Goal: Information Seeking & Learning: Learn about a topic

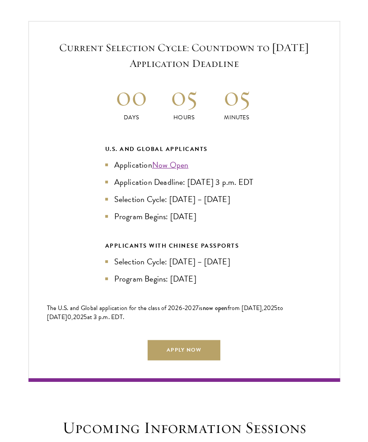
scroll to position [1745, 0]
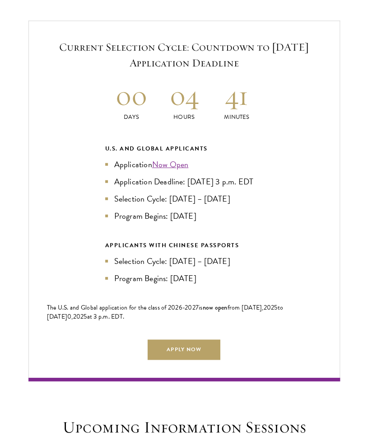
click at [35, 264] on div "Current Selection Cycle: Countdown to [DATE] Application Deadline 00 Days 04 Ho…" at bounding box center [184, 201] width 312 height 361
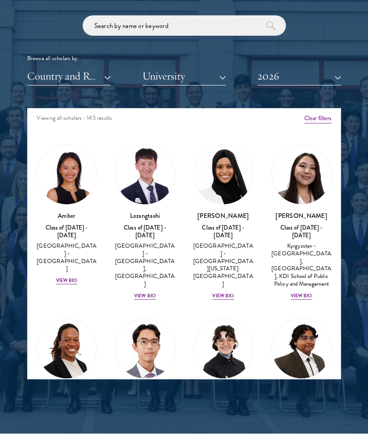
scroll to position [1054, 0]
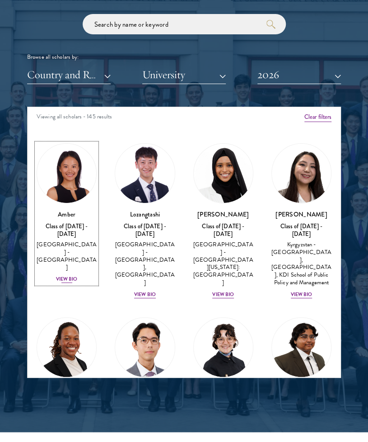
click at [64, 276] on div "View Bio" at bounding box center [67, 279] width 22 height 7
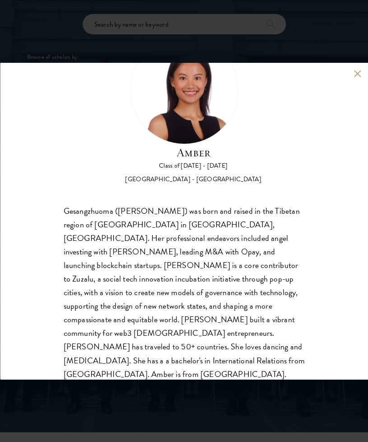
scroll to position [56, 0]
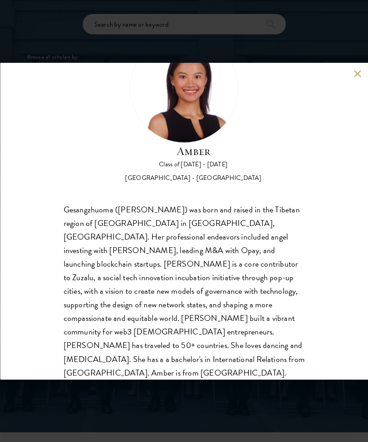
click at [359, 75] on button at bounding box center [358, 74] width 8 height 8
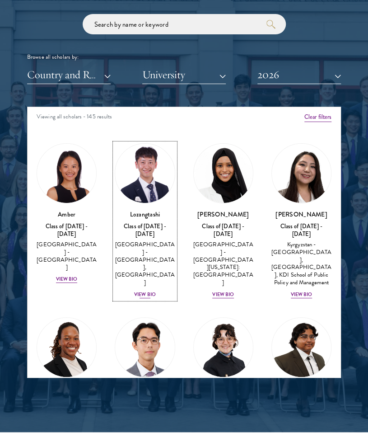
click at [140, 291] on div "View Bio" at bounding box center [145, 294] width 22 height 7
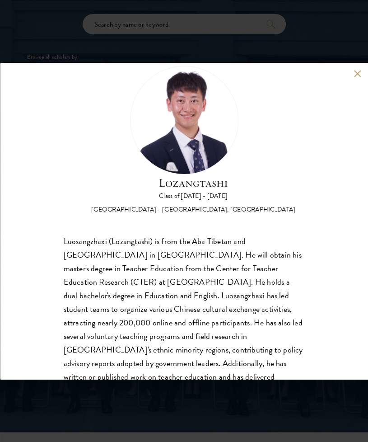
scroll to position [28, 0]
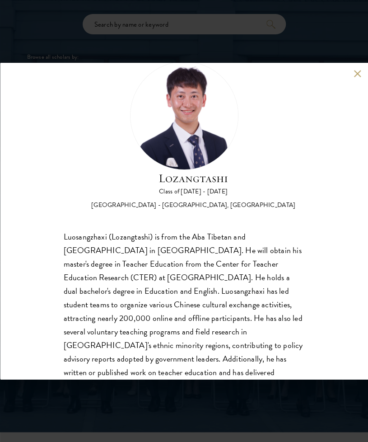
click at [358, 76] on button at bounding box center [358, 74] width 8 height 8
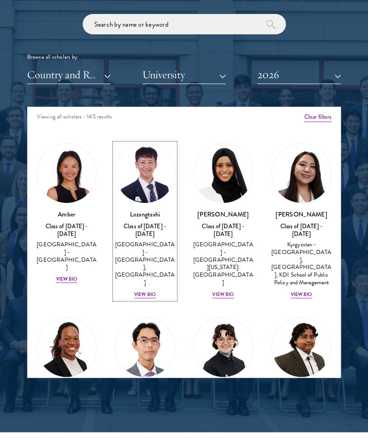
scroll to position [108, 0]
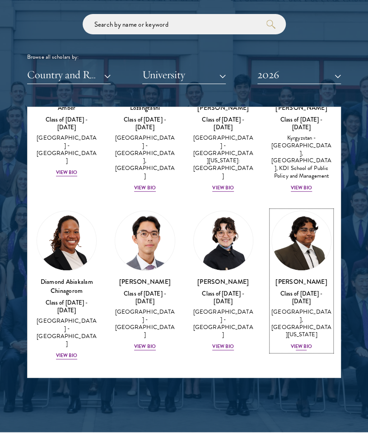
click at [293, 343] on div "View Bio" at bounding box center [302, 346] width 22 height 7
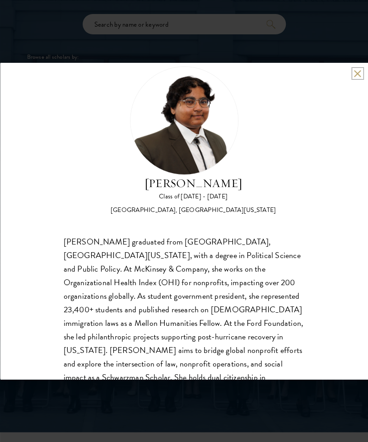
scroll to position [56, 0]
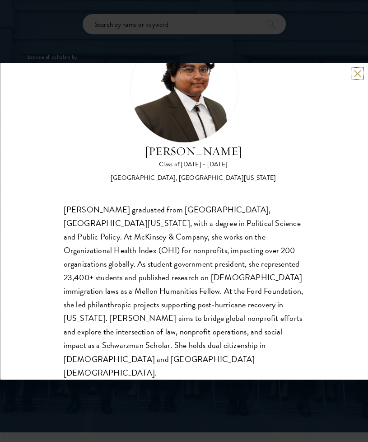
click at [354, 71] on button at bounding box center [358, 74] width 8 height 8
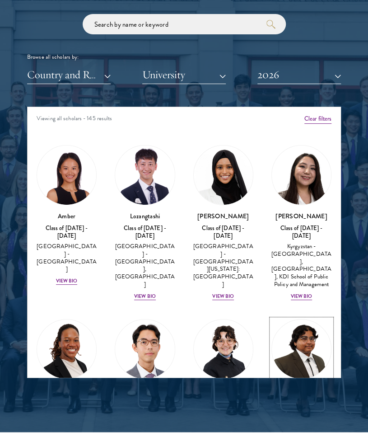
scroll to position [0, 0]
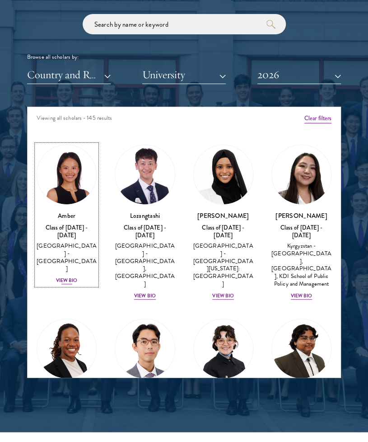
click at [62, 277] on div "View Bio" at bounding box center [67, 280] width 22 height 7
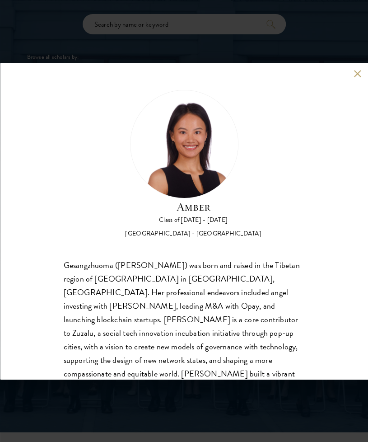
scroll to position [56, 0]
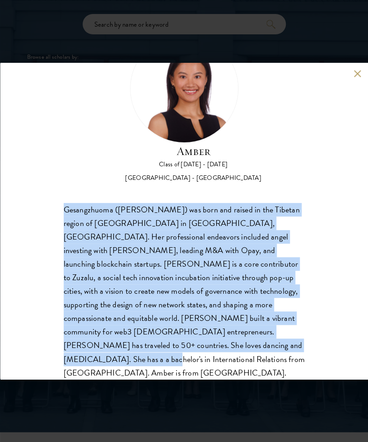
drag, startPoint x: 64, startPoint y: 209, endPoint x: 212, endPoint y: 359, distance: 210.9
click at [212, 359] on div "Amber Class of [DATE] - [DATE] [GEOGRAPHIC_DATA] - [GEOGRAPHIC_DATA] Gesangzhuo…" at bounding box center [184, 221] width 368 height 316
copy div "Gesangzhuoma ([PERSON_NAME]) was born and raised in the Tibetan region of [GEOG…"
click at [359, 71] on button at bounding box center [358, 74] width 8 height 8
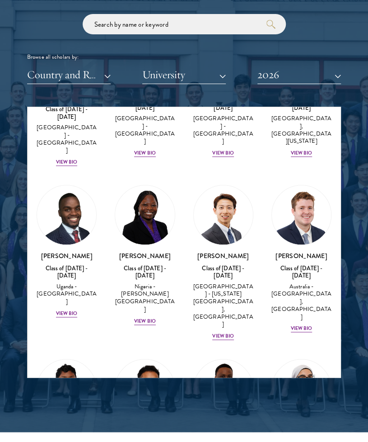
scroll to position [301, 0]
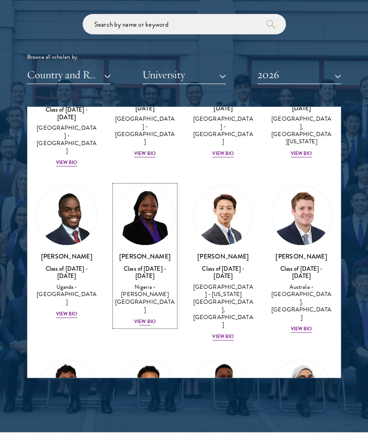
click at [136, 318] on div "View Bio" at bounding box center [145, 321] width 22 height 7
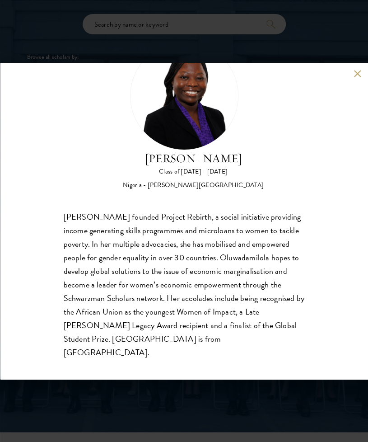
scroll to position [56, 0]
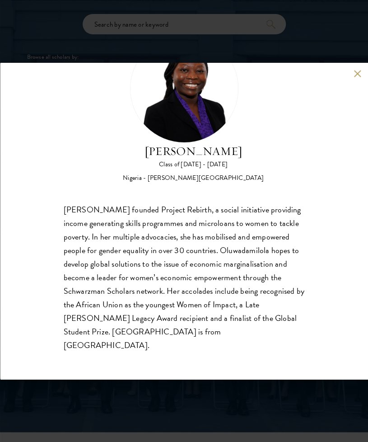
click at [355, 77] on div "[PERSON_NAME] Class of [DATE] - [DATE] [GEOGRAPHIC_DATA] - [PERSON_NAME][GEOGRA…" at bounding box center [184, 221] width 368 height 316
click at [356, 76] on button at bounding box center [358, 74] width 8 height 8
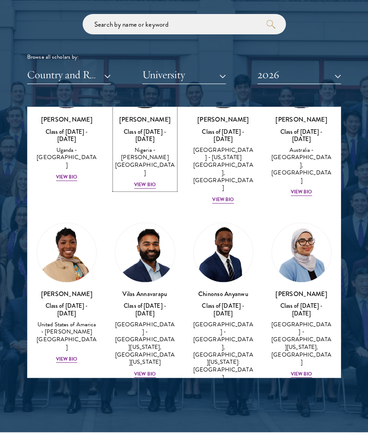
scroll to position [587, 0]
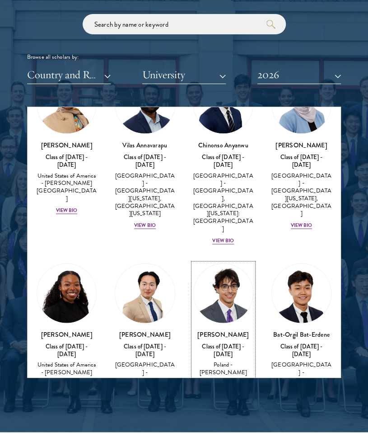
click at [216, 395] on div "View Bio" at bounding box center [223, 398] width 22 height 7
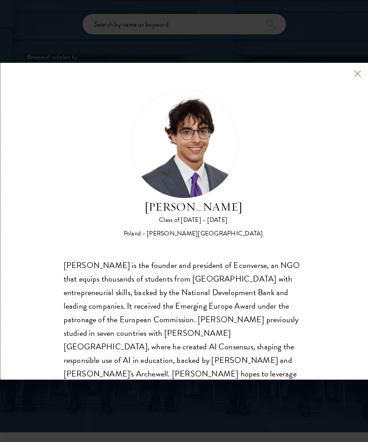
scroll to position [42, 0]
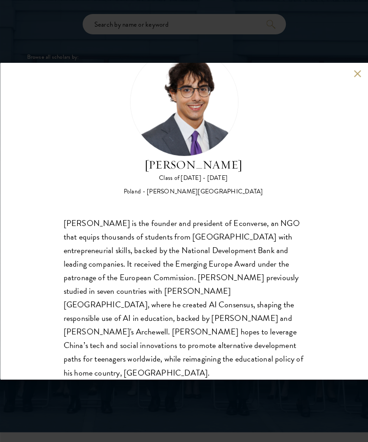
click at [357, 74] on button at bounding box center [358, 74] width 8 height 8
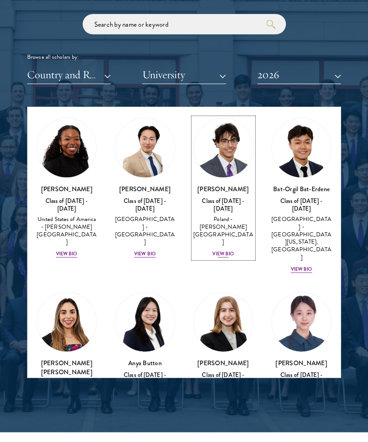
scroll to position [733, 0]
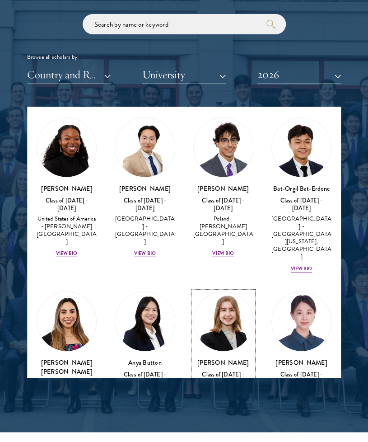
click at [222, 416] on div "View Bio" at bounding box center [223, 419] width 22 height 7
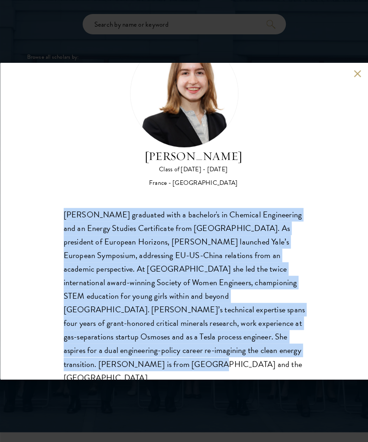
scroll to position [69, 0]
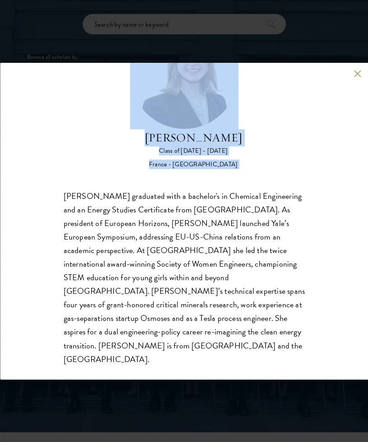
drag, startPoint x: 65, startPoint y: 216, endPoint x: 147, endPoint y: 380, distance: 184.1
click at [147, 380] on div "[PERSON_NAME] Class of [DATE] - [DATE] [GEOGRAPHIC_DATA] - [GEOGRAPHIC_DATA] [P…" at bounding box center [184, 221] width 368 height 442
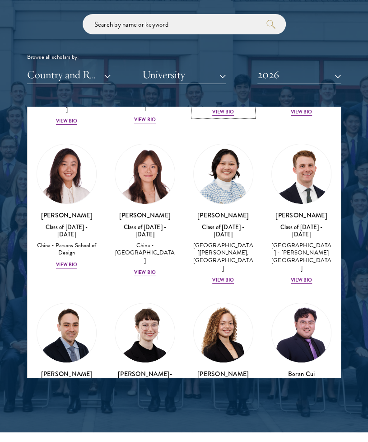
scroll to position [1200, 0]
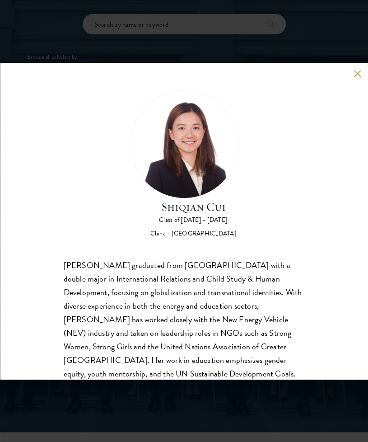
scroll to position [56, 0]
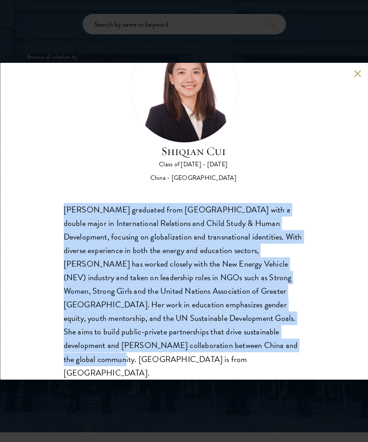
drag, startPoint x: 64, startPoint y: 209, endPoint x: 260, endPoint y: 347, distance: 239.7
click at [260, 347] on div "[PERSON_NAME] graduated from [GEOGRAPHIC_DATA] with a double major in Internati…" at bounding box center [184, 291] width 242 height 177
copy div "[PERSON_NAME] graduated from [GEOGRAPHIC_DATA] with a double major in Internati…"
click at [357, 73] on button at bounding box center [358, 74] width 8 height 8
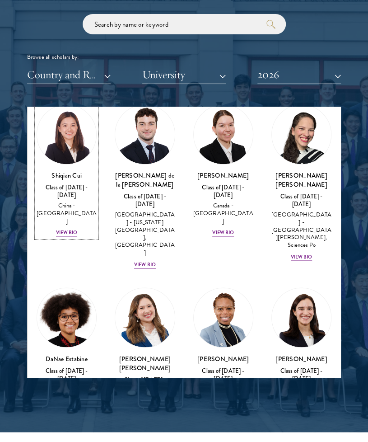
scroll to position [1579, 0]
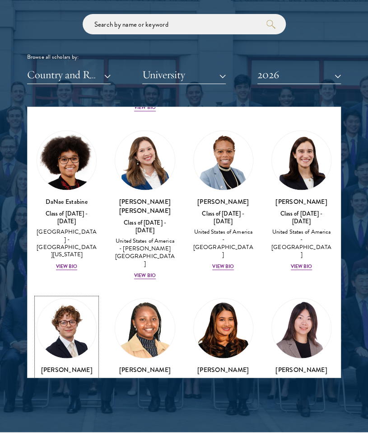
click at [72, 423] on div "View Bio" at bounding box center [67, 426] width 22 height 7
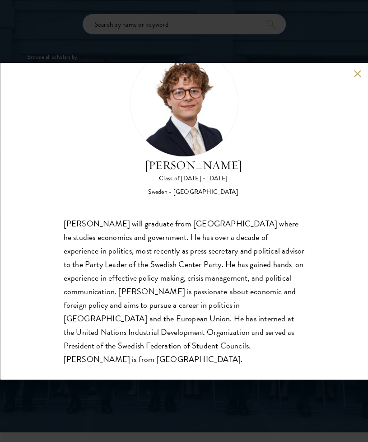
scroll to position [42, 0]
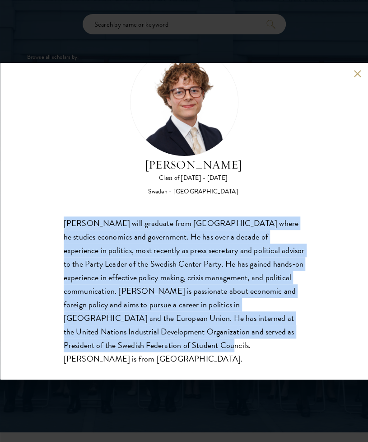
drag, startPoint x: 64, startPoint y: 224, endPoint x: 215, endPoint y: 361, distance: 203.2
click at [215, 361] on div "[PERSON_NAME] Class of [DATE] - [DATE] [GEOGRAPHIC_DATA] - [GEOGRAPHIC_DATA] [P…" at bounding box center [184, 221] width 368 height 316
copy div "[PERSON_NAME] will graduate from [GEOGRAPHIC_DATA] where he studies economics a…"
click at [358, 74] on button at bounding box center [358, 74] width 8 height 8
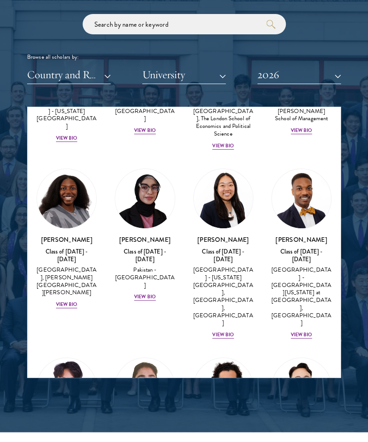
scroll to position [2248, 0]
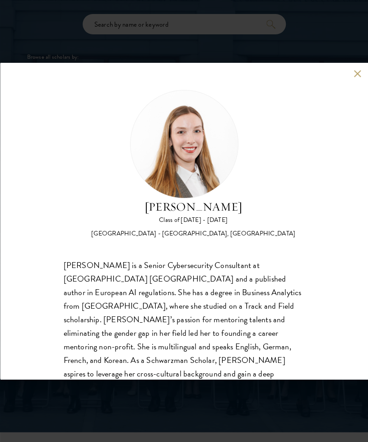
scroll to position [42, 0]
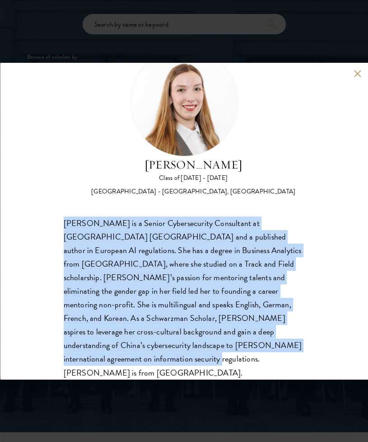
drag, startPoint x: 64, startPoint y: 221, endPoint x: 282, endPoint y: 352, distance: 253.8
click at [282, 352] on div "[PERSON_NAME] is a Senior Cybersecurity Consultant at [GEOGRAPHIC_DATA] [GEOGRA…" at bounding box center [184, 297] width 242 height 163
copy div "[PERSON_NAME] is a Senior Cybersecurity Consultant at [GEOGRAPHIC_DATA] [GEOGRA…"
